Goal: Task Accomplishment & Management: Use online tool/utility

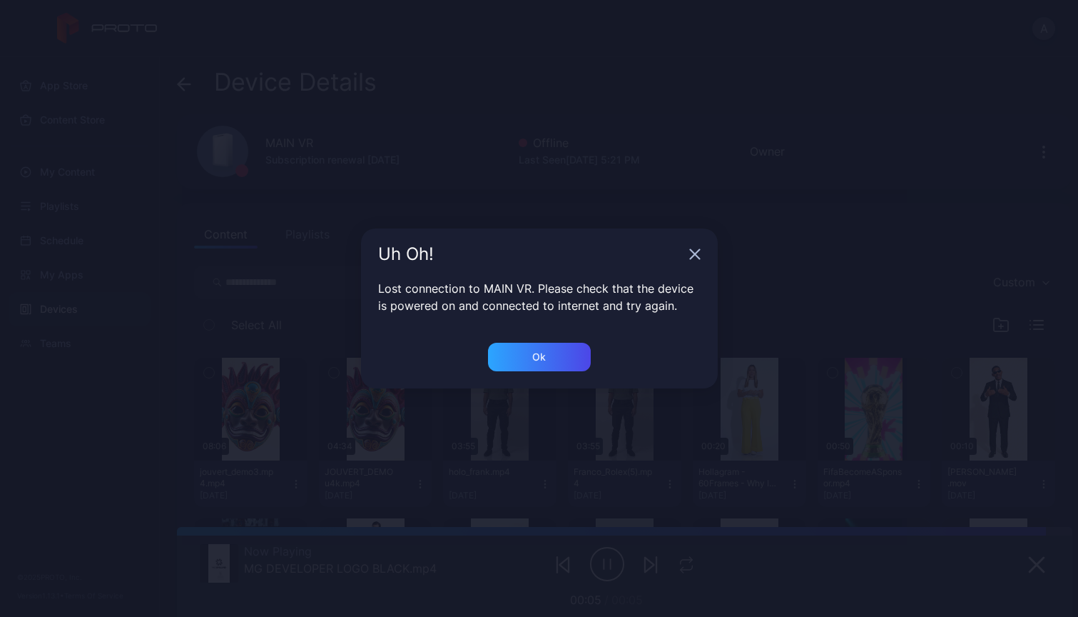
scroll to position [1375, 0]
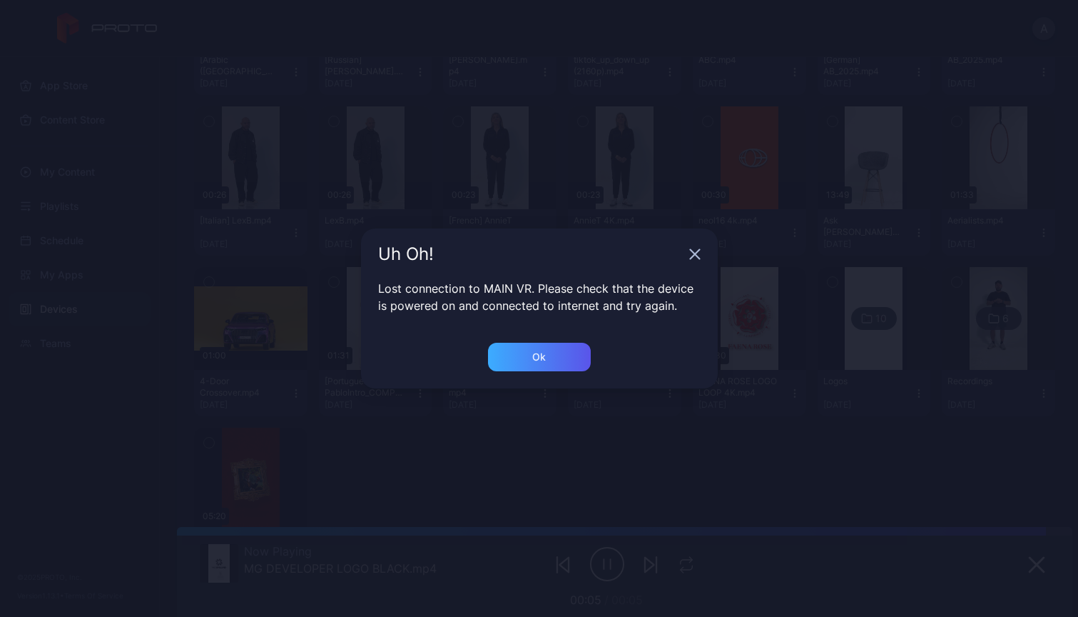
click at [576, 349] on div "Ok" at bounding box center [539, 357] width 103 height 29
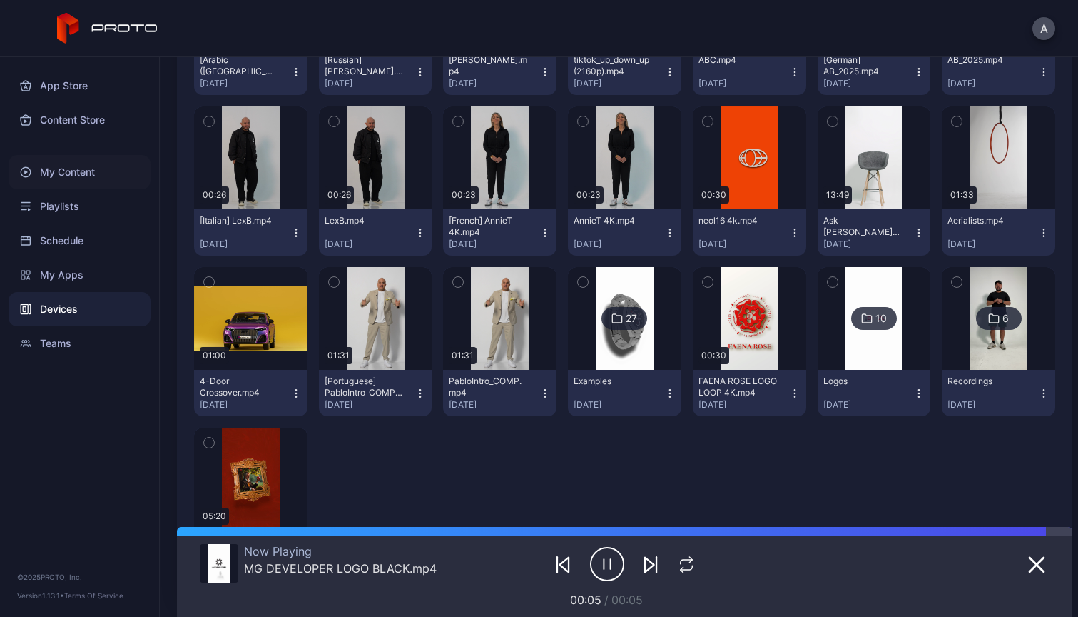
click at [66, 176] on div "My Content" at bounding box center [80, 172] width 142 height 34
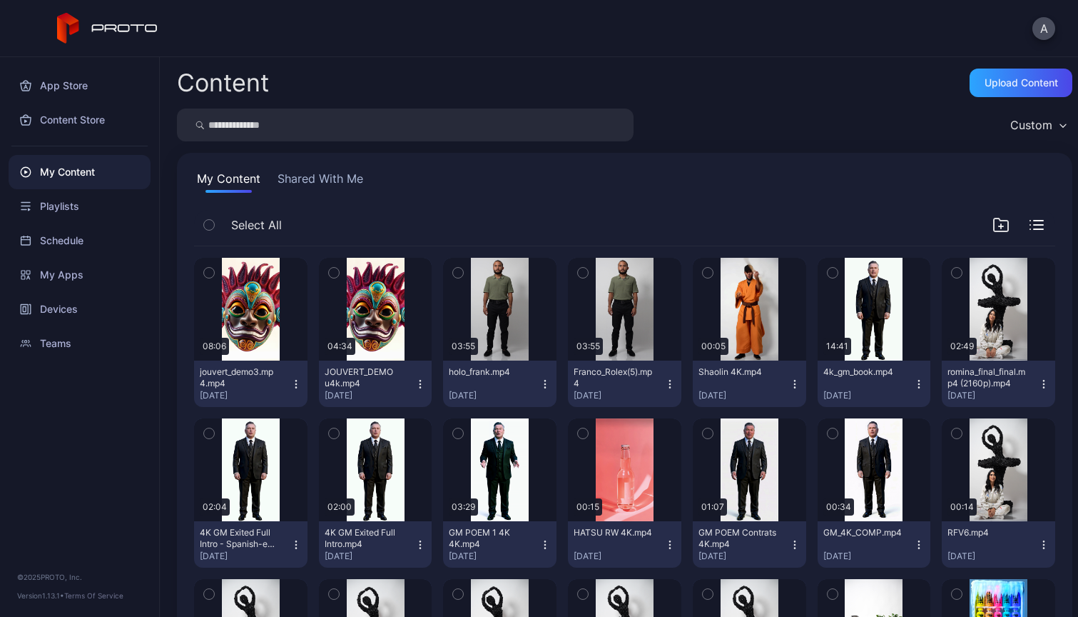
click at [420, 388] on icon "button" at bounding box center [420, 383] width 11 height 11
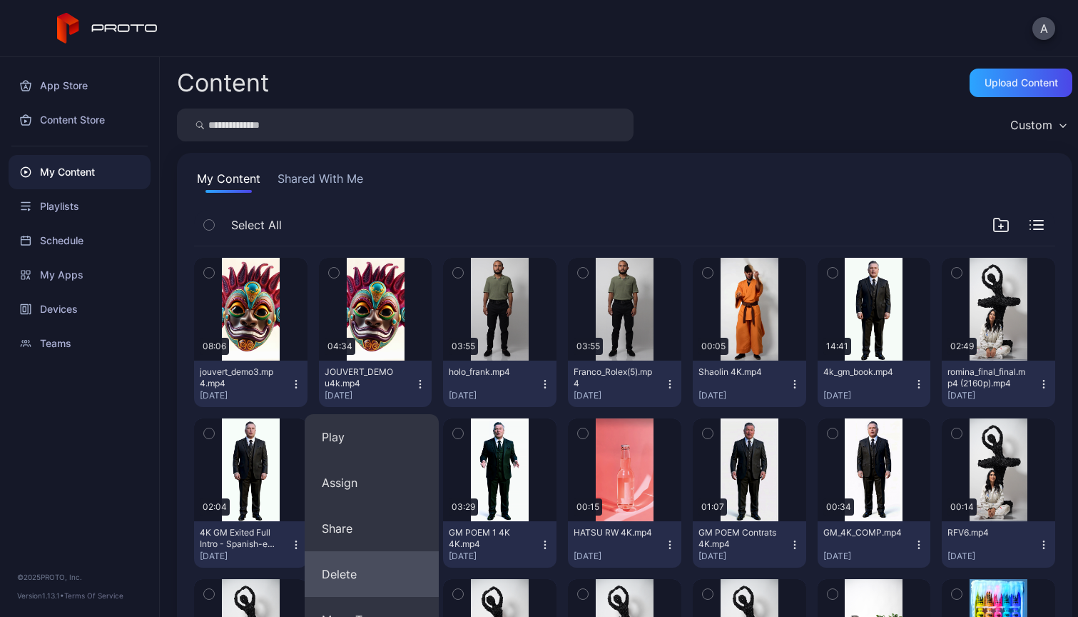
click at [368, 574] on button "Delete" at bounding box center [372, 574] width 134 height 46
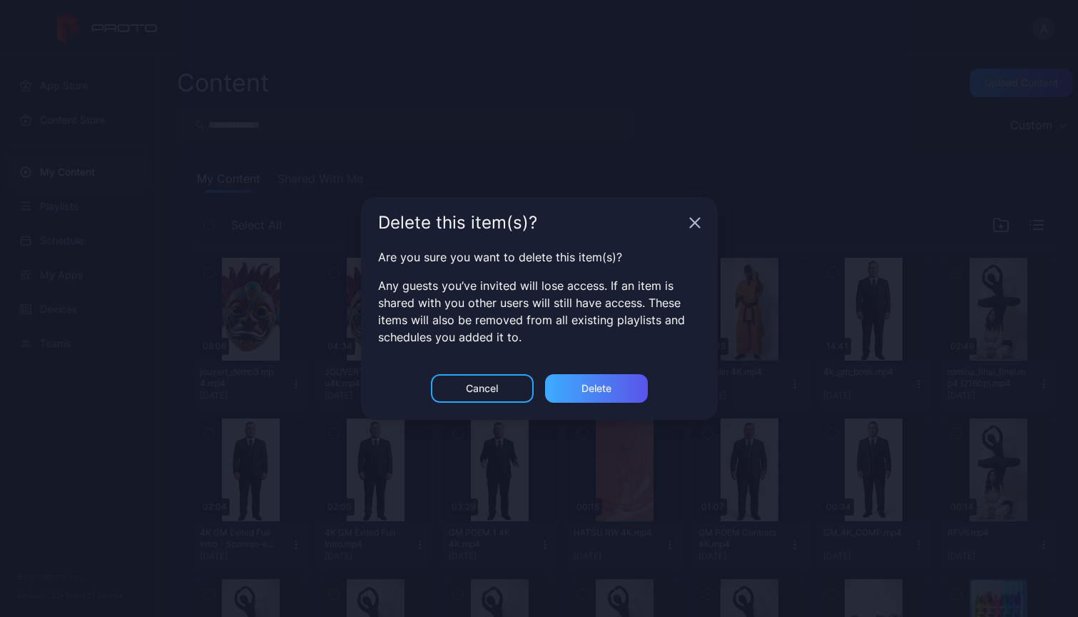
click at [593, 384] on div "Delete" at bounding box center [597, 388] width 30 height 11
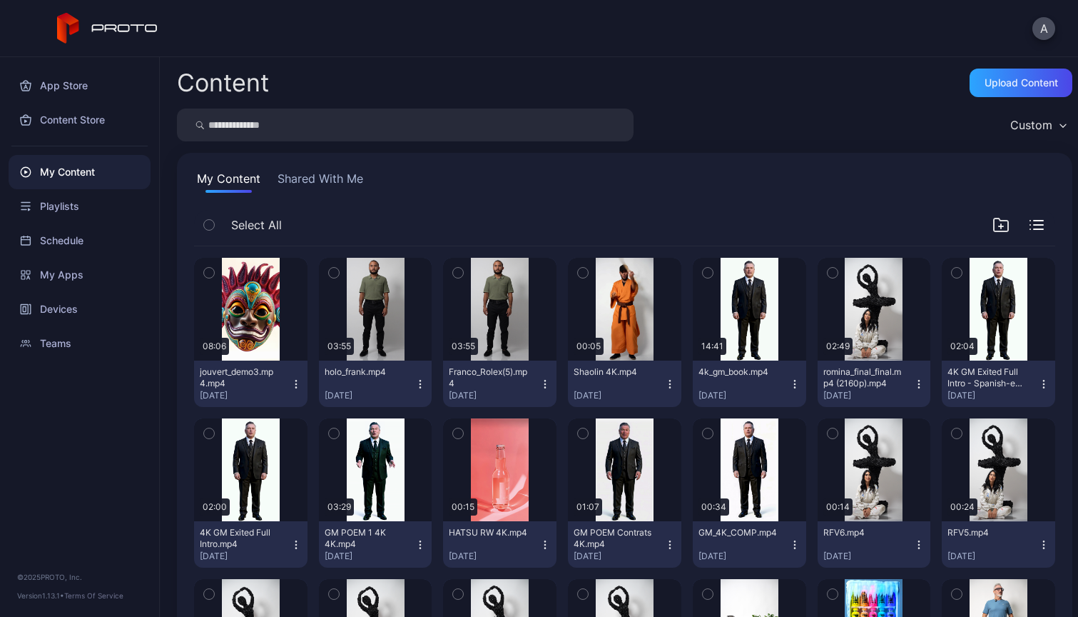
click at [295, 385] on icon "button" at bounding box center [295, 383] width 11 height 11
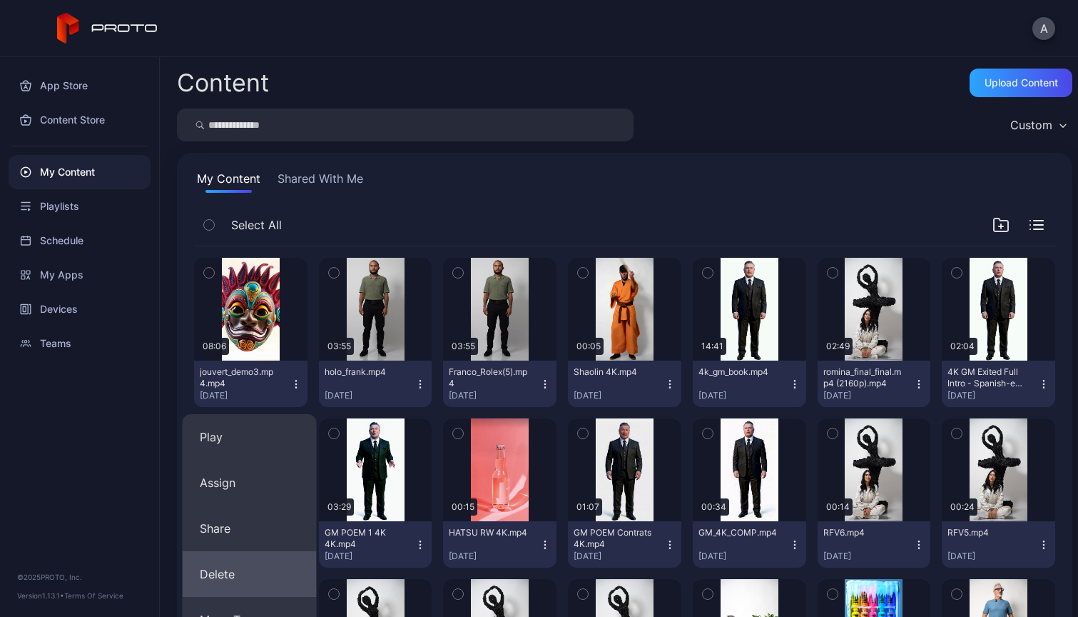
click at [228, 570] on button "Delete" at bounding box center [250, 574] width 134 height 46
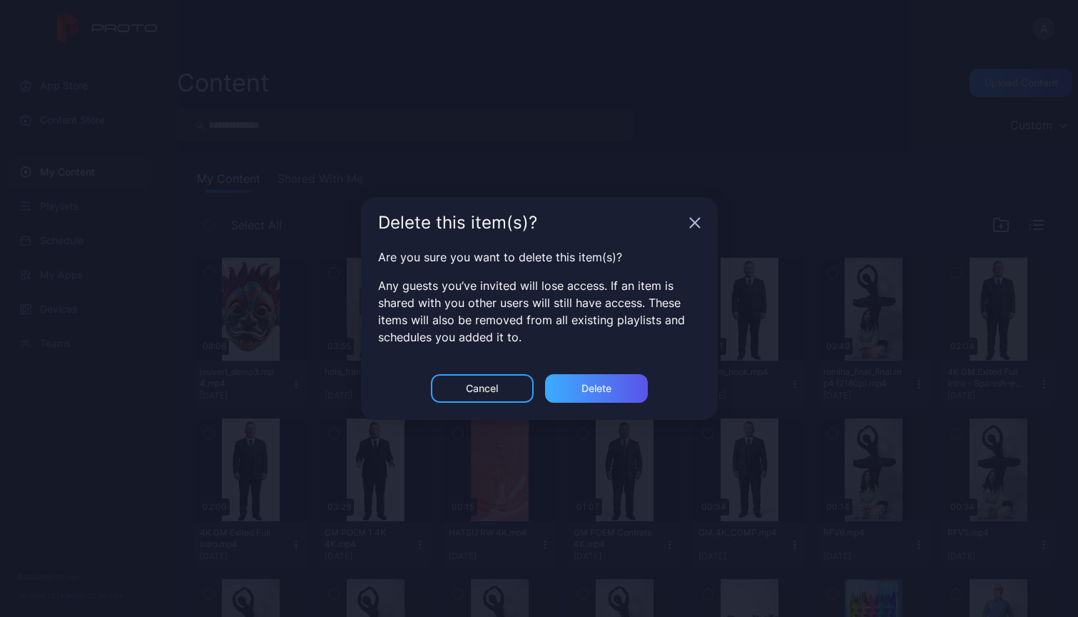
click at [603, 386] on div "Delete" at bounding box center [597, 388] width 30 height 11
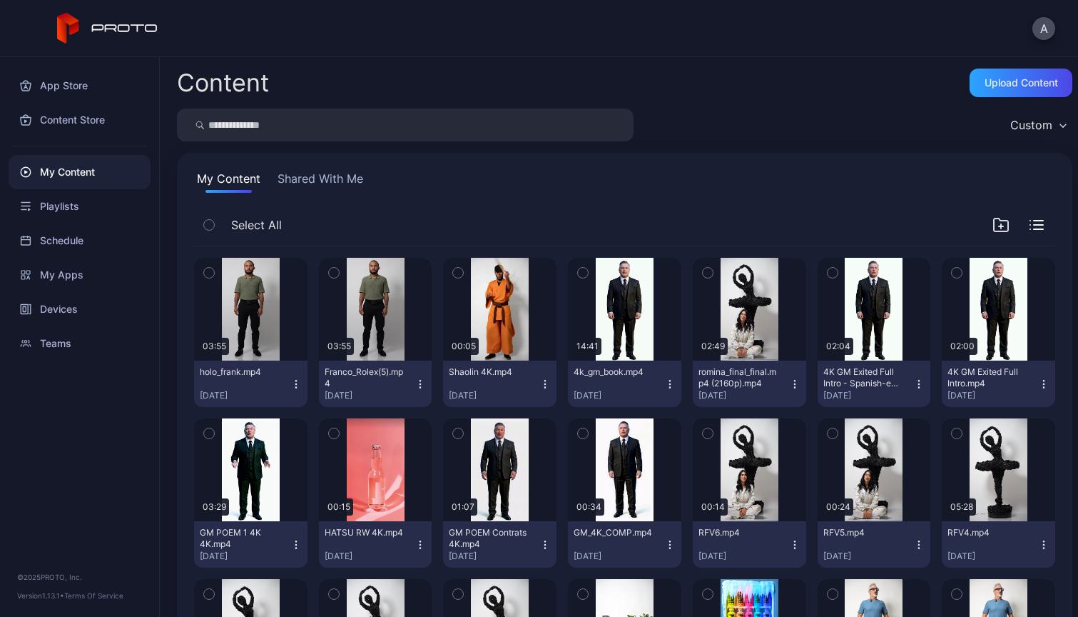
click at [82, 162] on div "My Content" at bounding box center [80, 172] width 142 height 34
click at [1015, 86] on div "Upload Content" at bounding box center [1022, 82] width 74 height 11
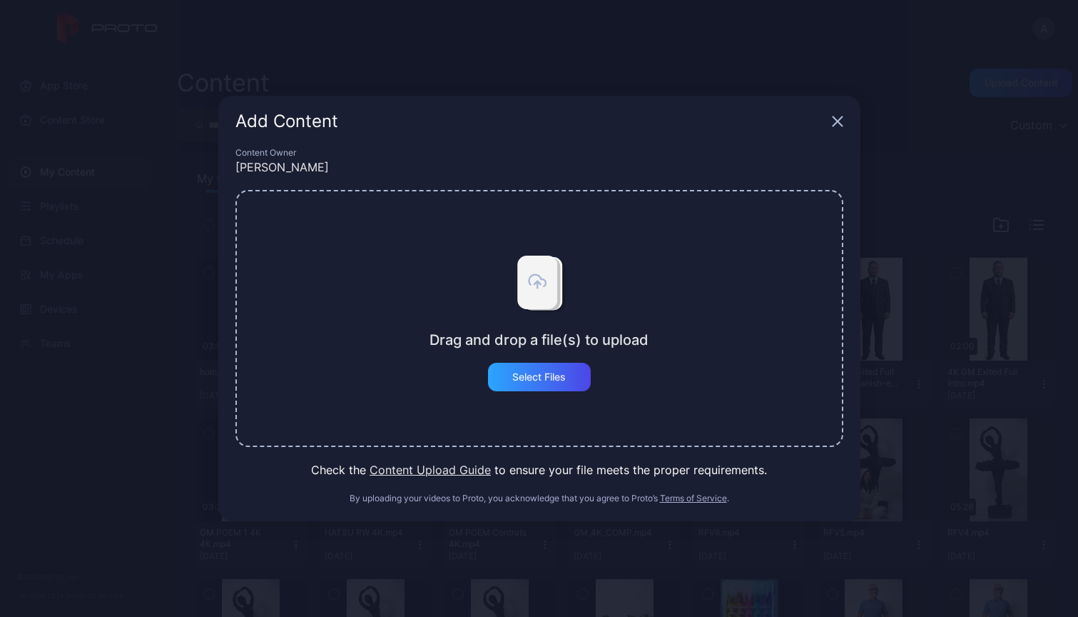
click at [537, 392] on div "Drag and drop a file(s) to upload Select Files" at bounding box center [540, 318] width 608 height 257
click at [523, 366] on div "Select Files" at bounding box center [539, 377] width 103 height 29
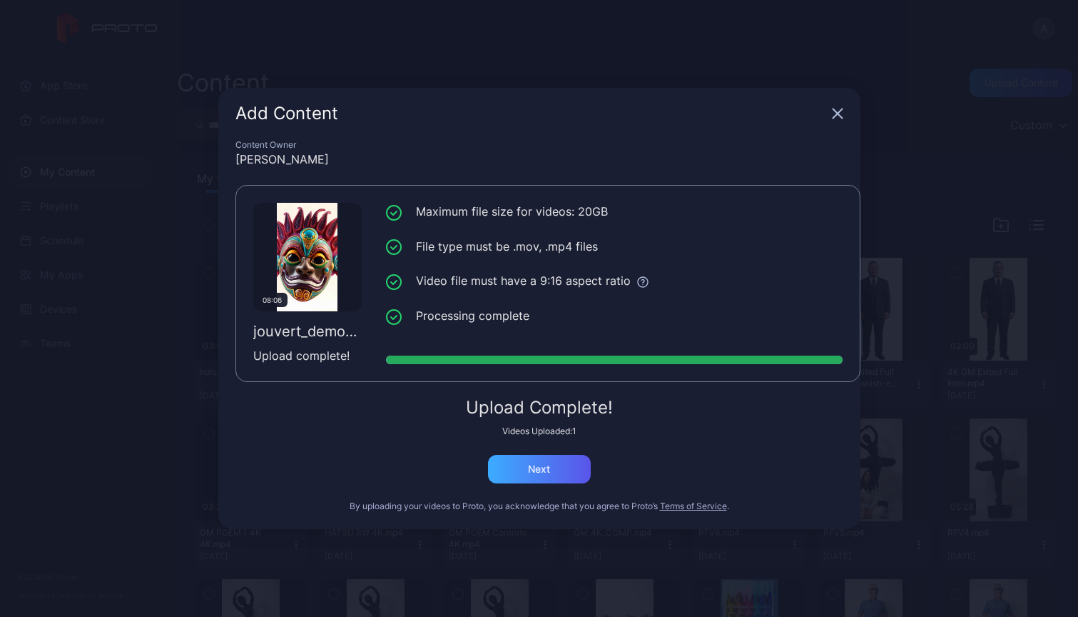
click at [565, 468] on div "Next" at bounding box center [539, 469] width 103 height 29
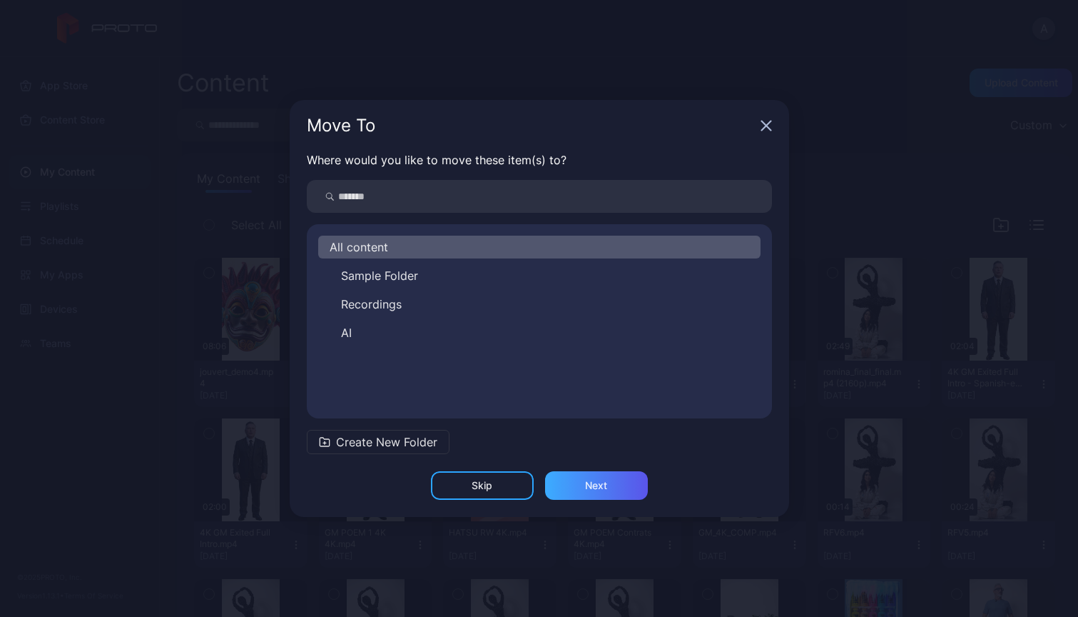
click at [627, 482] on div "Next" at bounding box center [596, 485] width 103 height 29
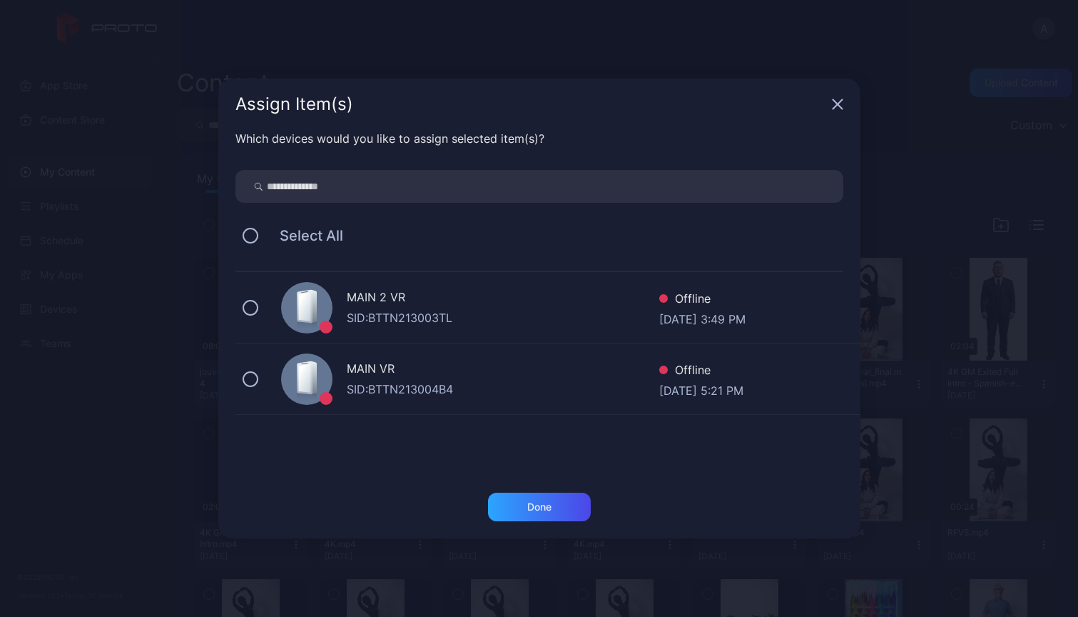
click at [463, 392] on div "SID: BTTN213004B4" at bounding box center [503, 388] width 313 height 17
click at [545, 513] on div "Done" at bounding box center [539, 506] width 103 height 29
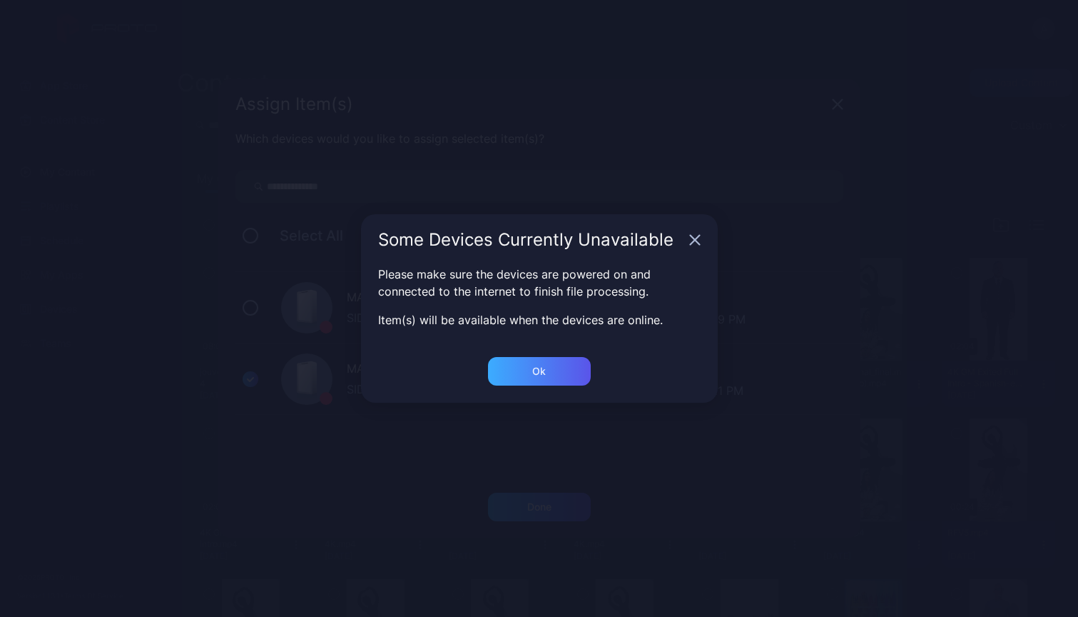
click at [538, 368] on div "Ok" at bounding box center [539, 370] width 14 height 11
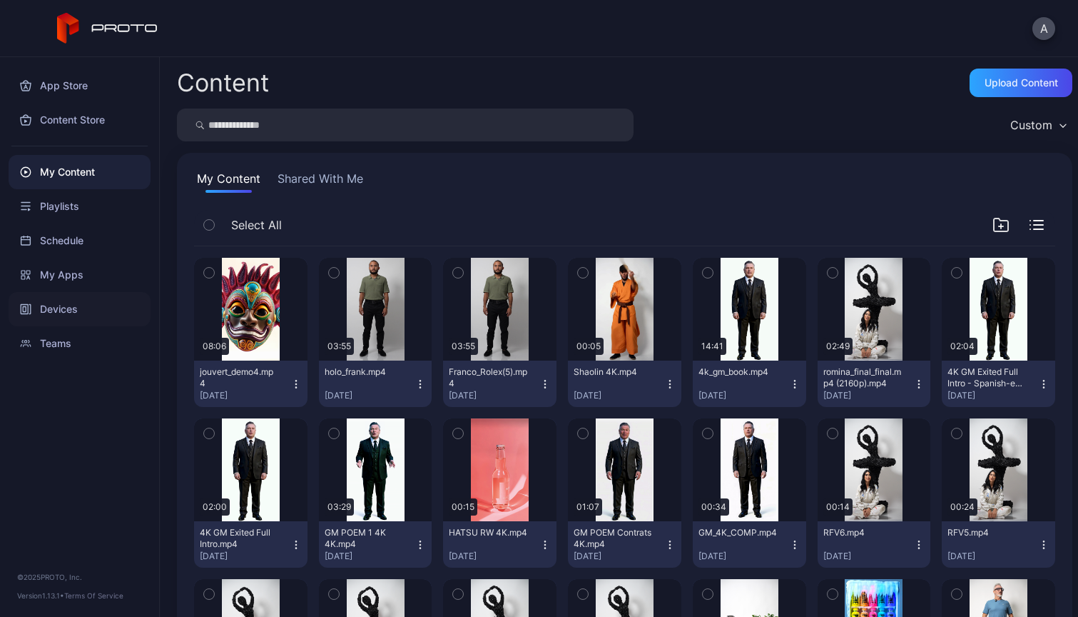
click at [46, 305] on div "Devices" at bounding box center [80, 309] width 142 height 34
